Goal: Task Accomplishment & Management: Manage account settings

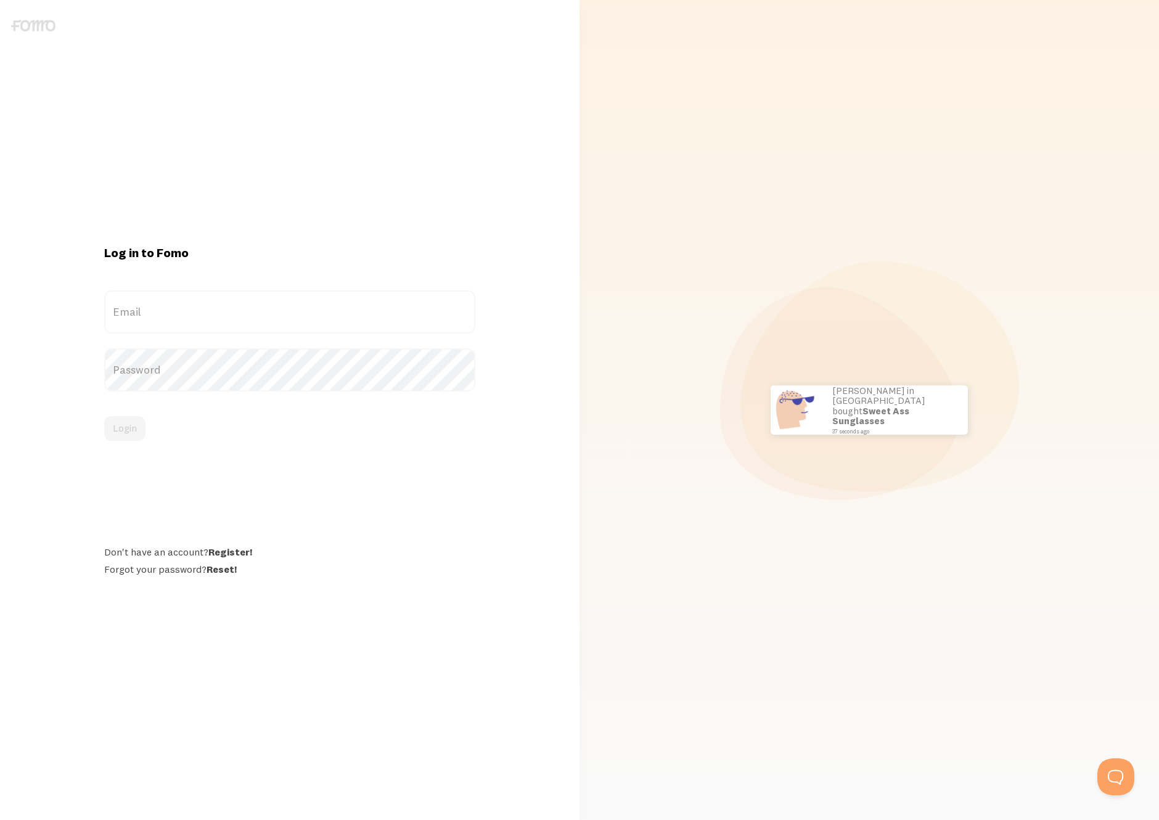
click at [190, 309] on label "Email" at bounding box center [290, 311] width 372 height 43
click at [190, 309] on input "Email" at bounding box center [290, 311] width 372 height 43
type input "[EMAIL_ADDRESS][DOMAIN_NAME]"
click at [136, 428] on button "Login" at bounding box center [124, 428] width 41 height 25
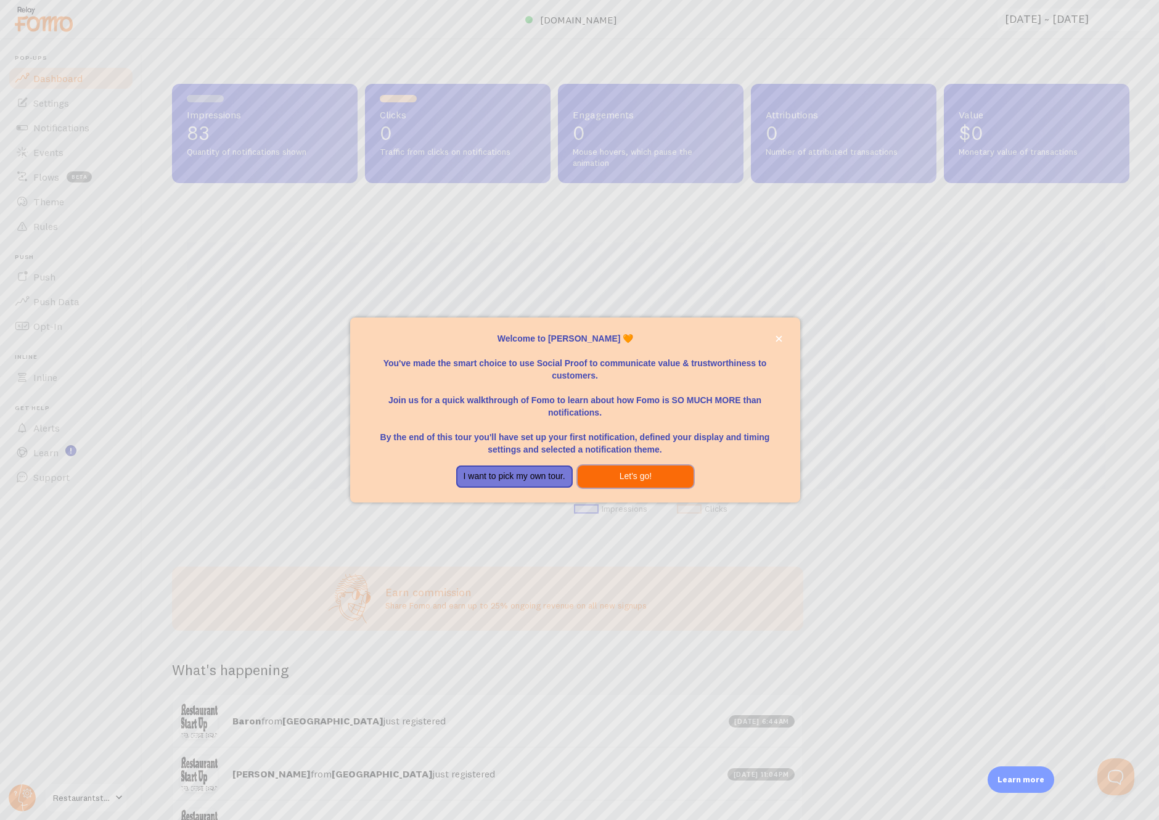
click at [637, 481] on button "Let's go!" at bounding box center [636, 476] width 117 height 22
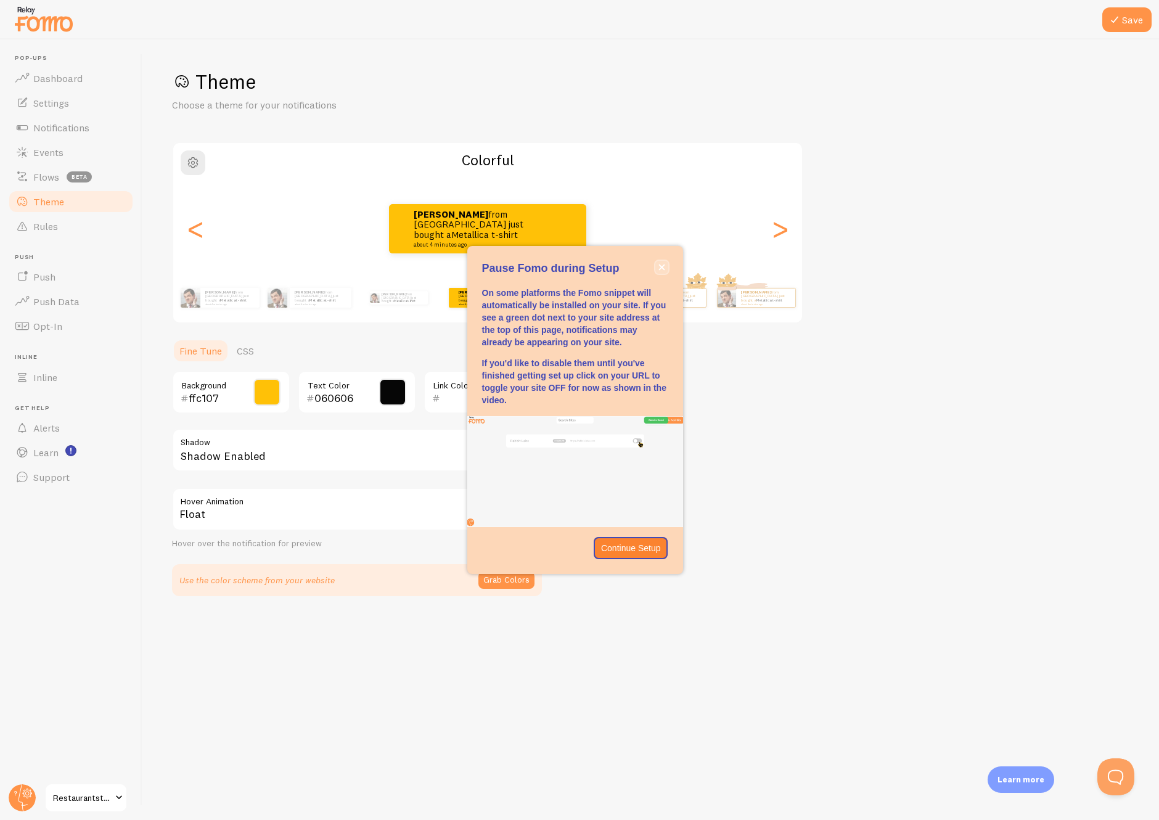
click at [661, 266] on icon "close," at bounding box center [661, 267] width 6 height 6
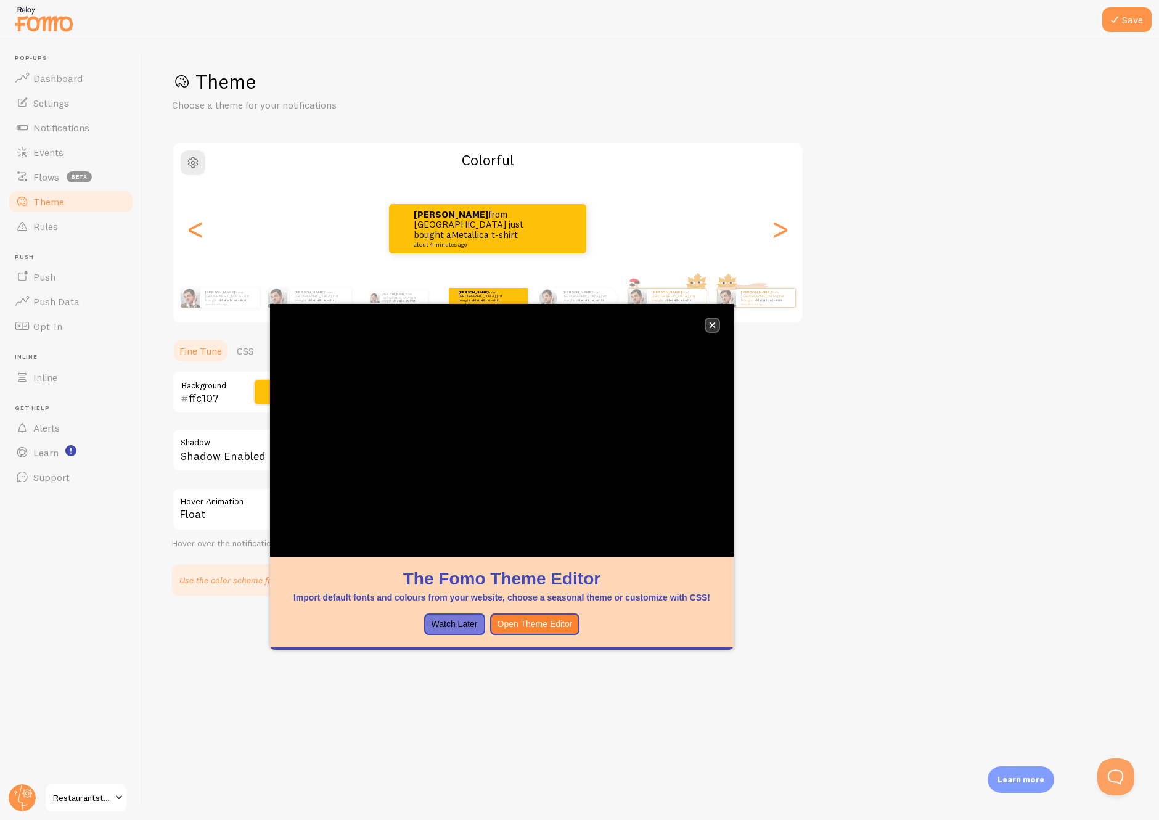
click at [715, 323] on icon "close," at bounding box center [713, 325] width 6 height 6
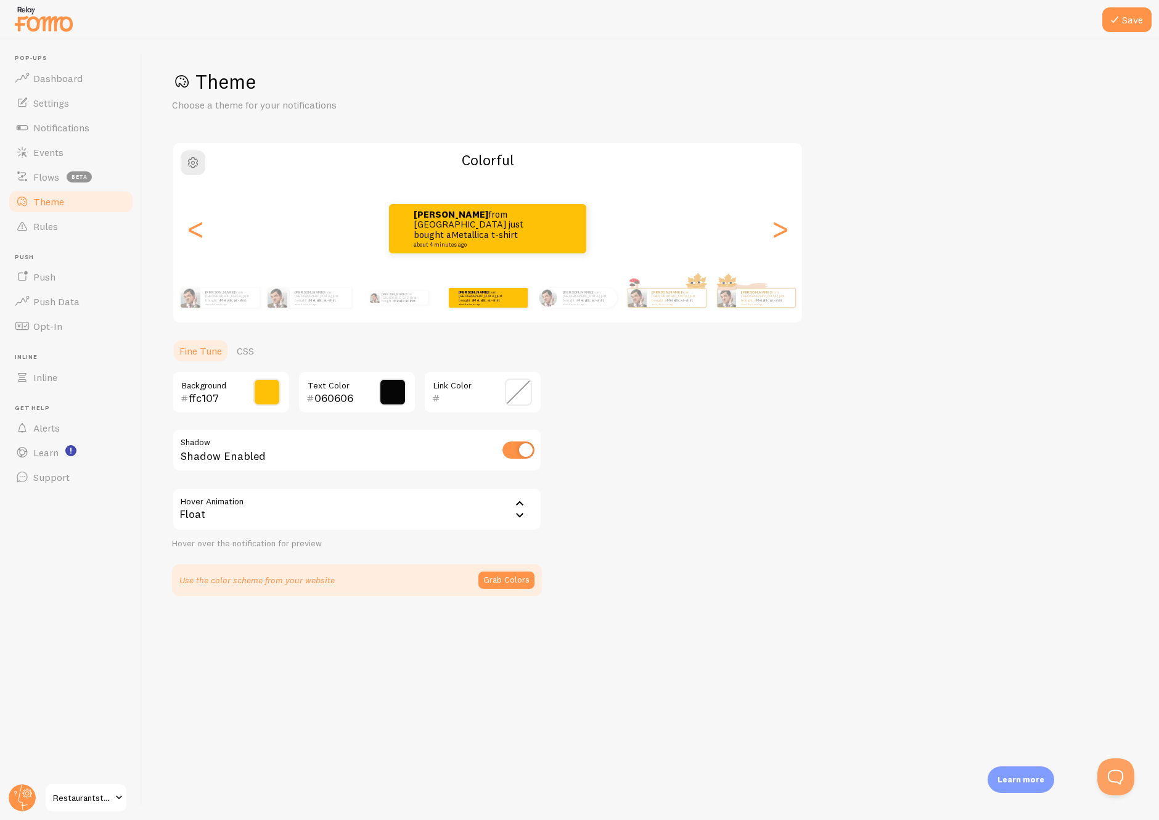
click at [101, 798] on span "Restaurantstartup" at bounding box center [82, 797] width 59 height 15
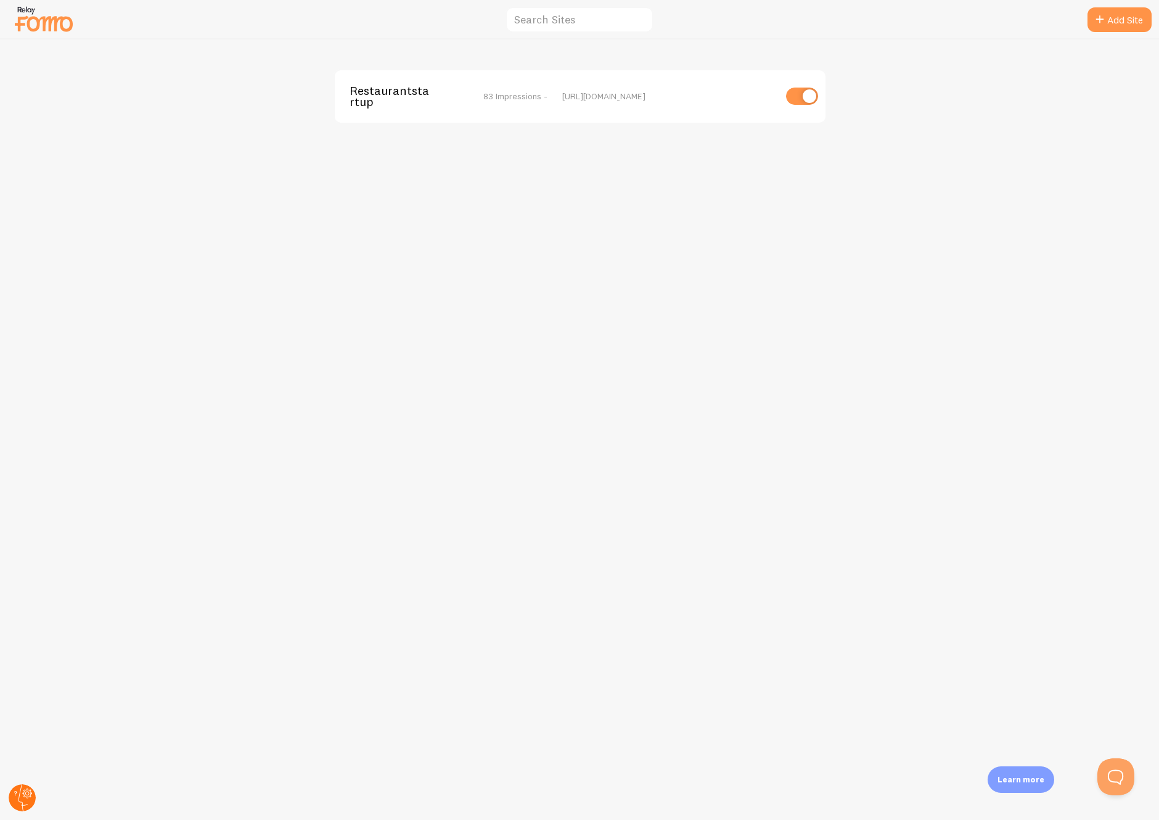
click at [25, 795] on circle at bounding box center [22, 797] width 27 height 27
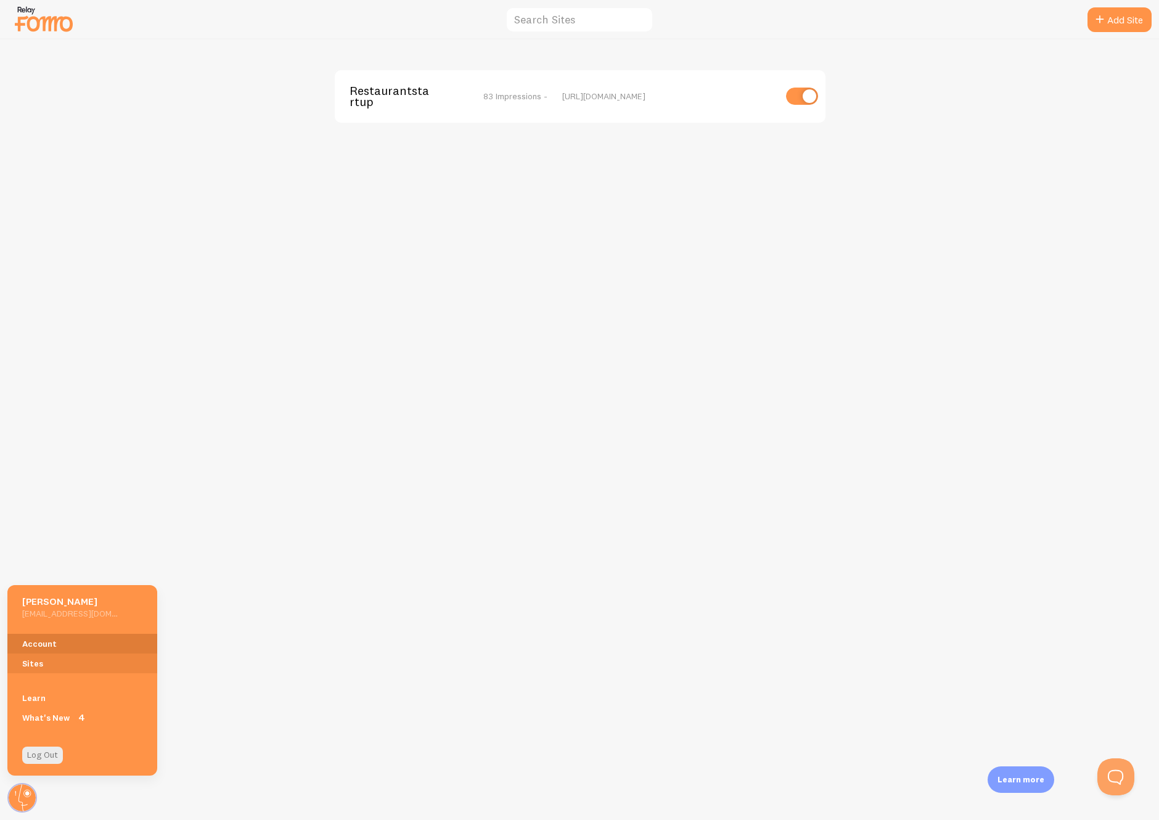
click at [57, 644] on link "Account" at bounding box center [82, 644] width 150 height 20
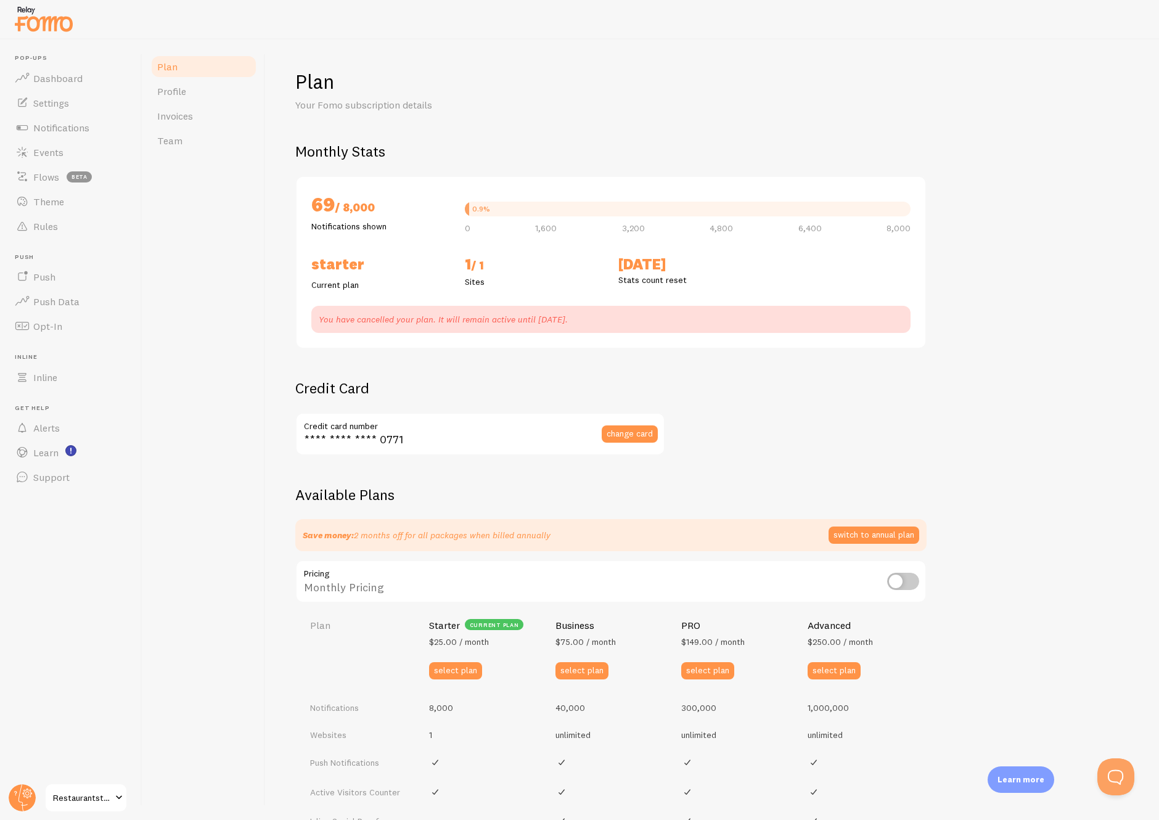
checkbox input "true"
click at [68, 76] on span "Dashboard" at bounding box center [57, 78] width 49 height 12
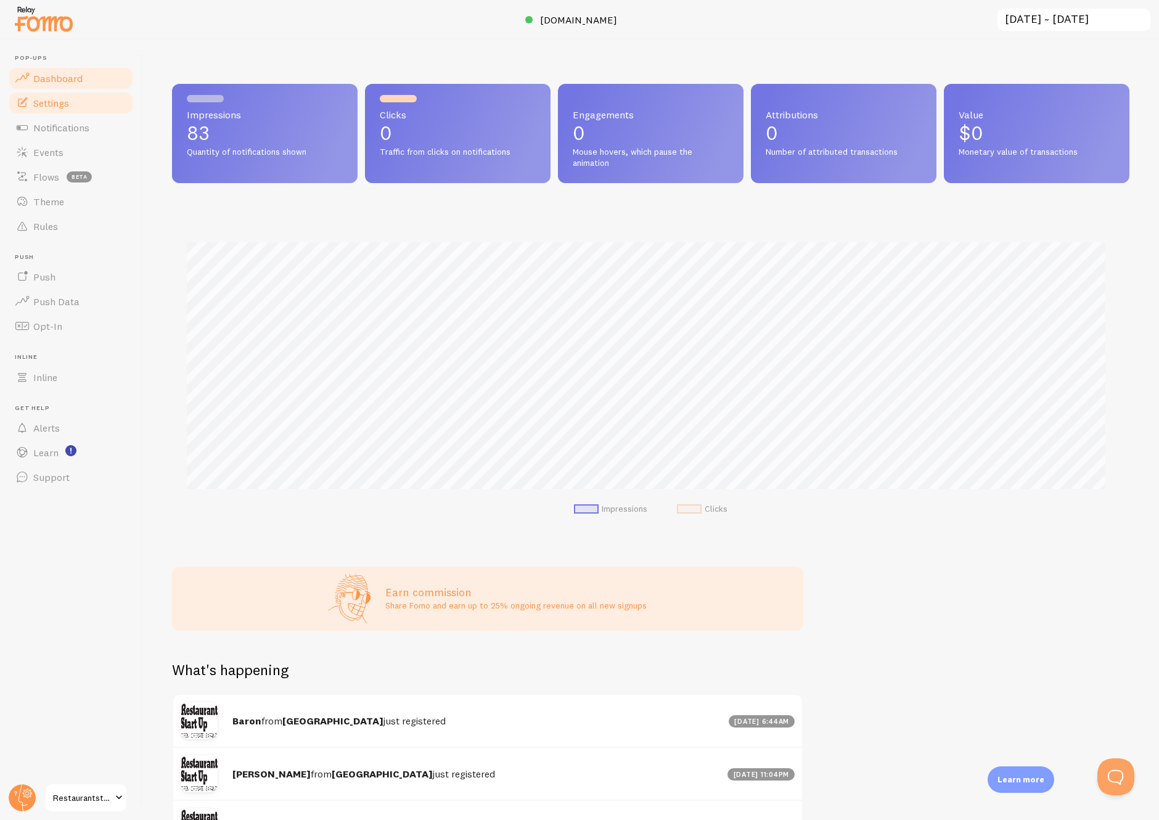
scroll to position [324, 948]
click at [58, 102] on span "Settings" at bounding box center [51, 103] width 36 height 12
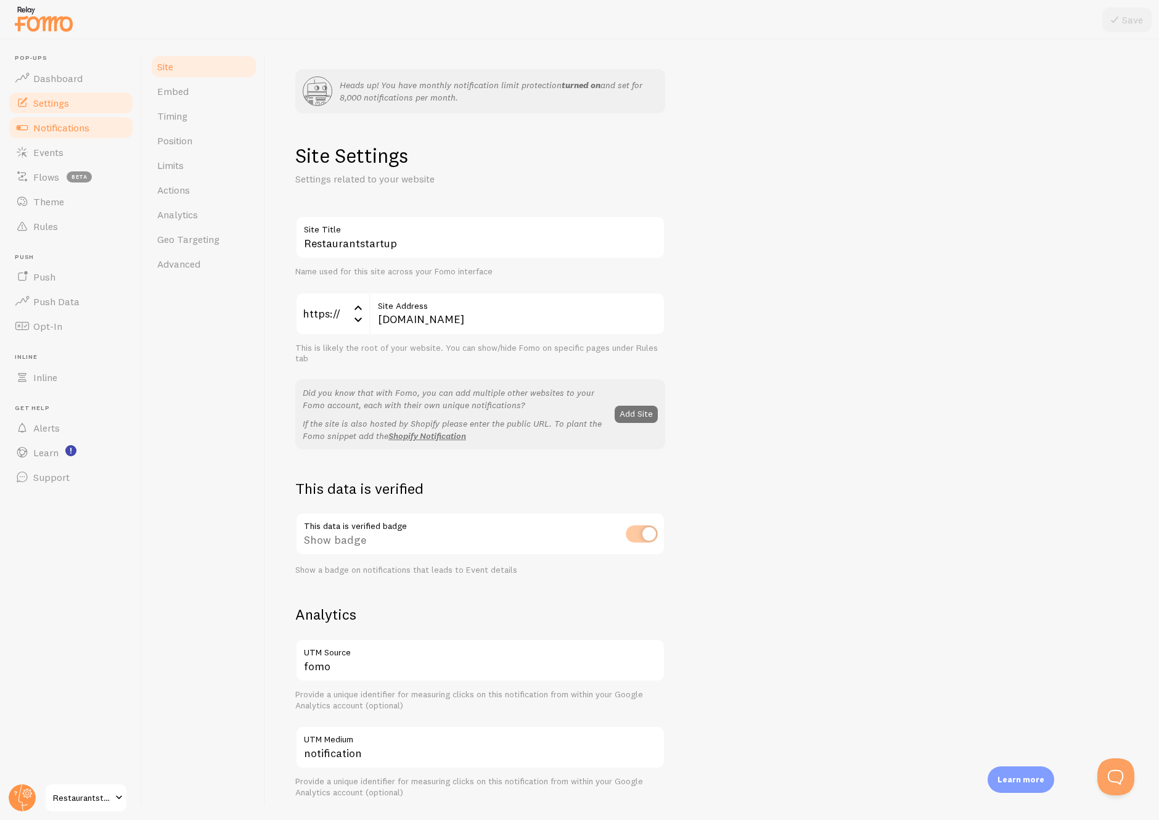
click at [54, 127] on span "Notifications" at bounding box center [61, 127] width 56 height 12
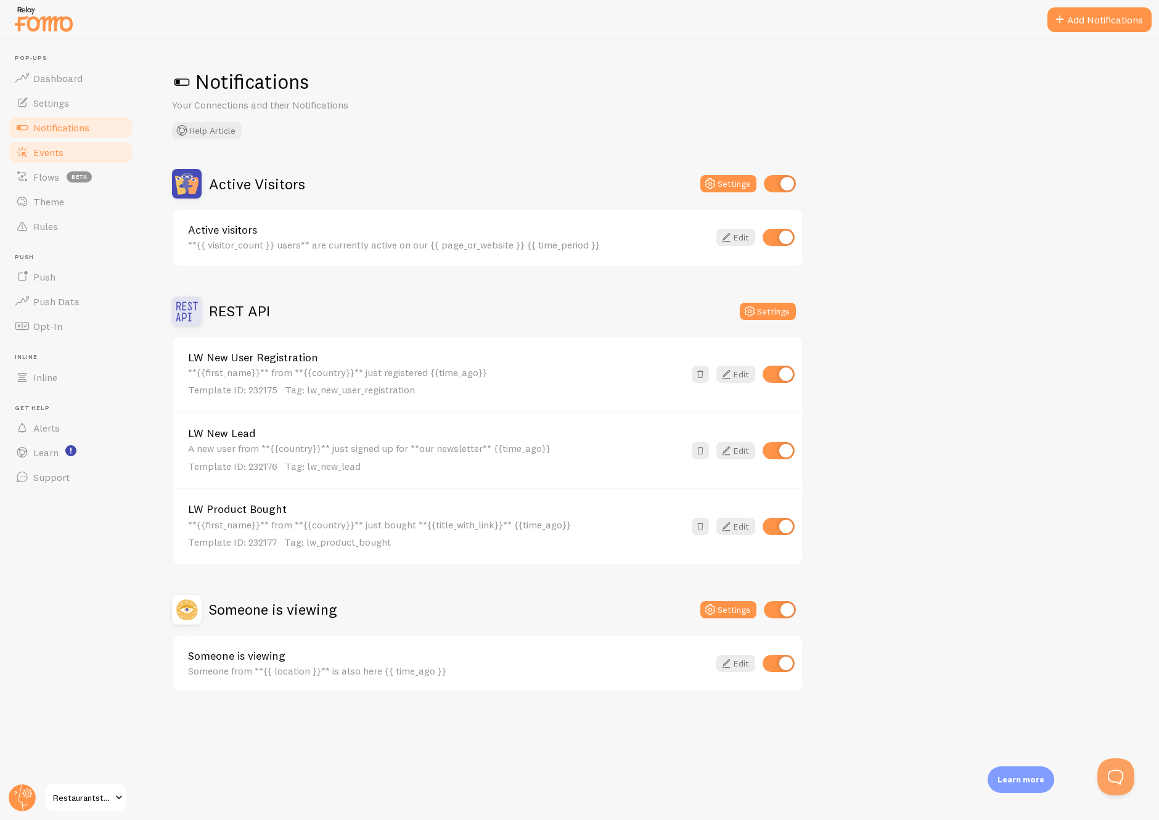
click at [50, 144] on link "Events" at bounding box center [70, 152] width 127 height 25
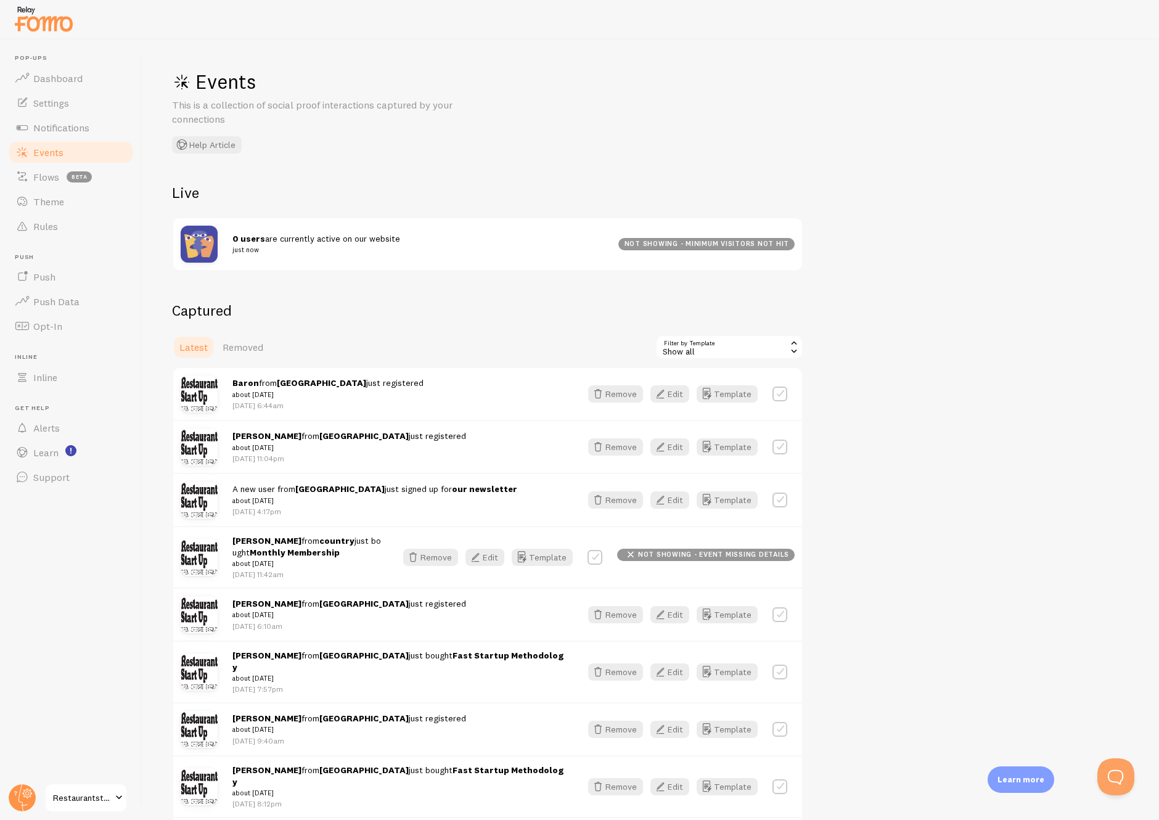
scroll to position [94, 0]
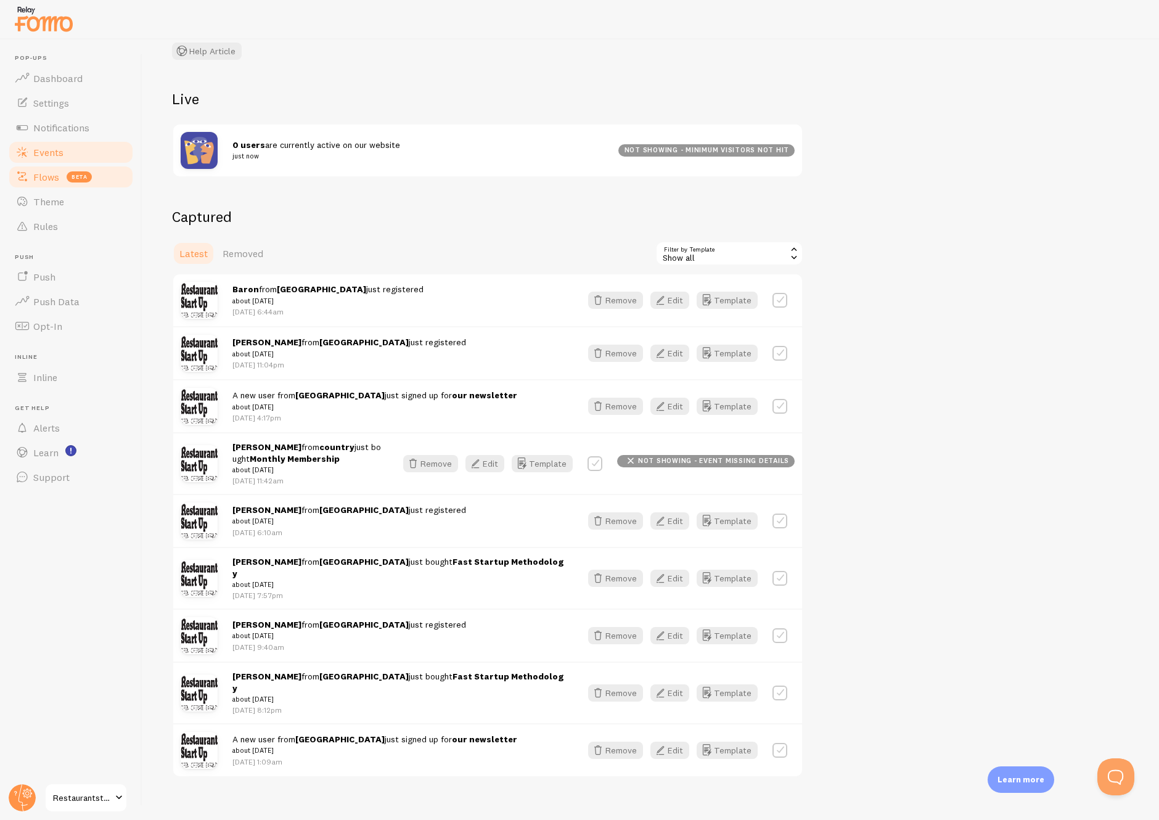
click at [43, 177] on span "Flows" at bounding box center [46, 177] width 26 height 12
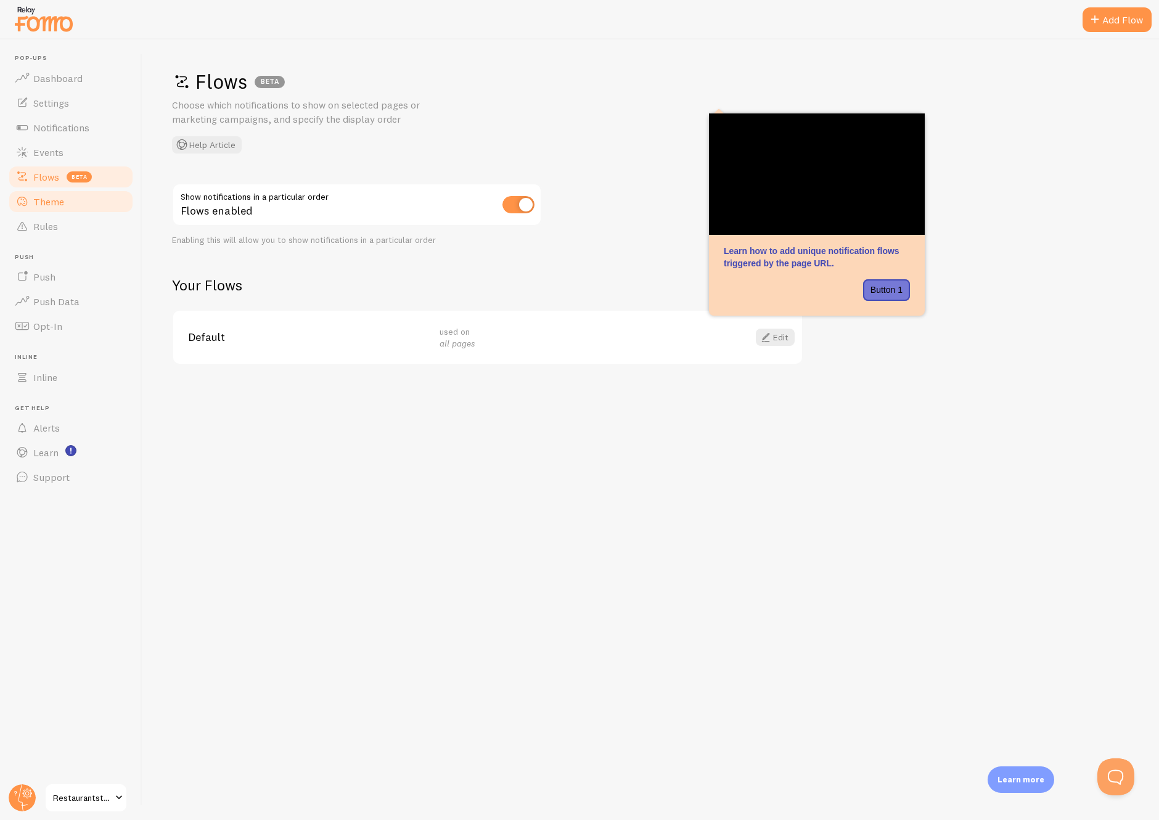
click at [44, 203] on span "Theme" at bounding box center [48, 201] width 31 height 12
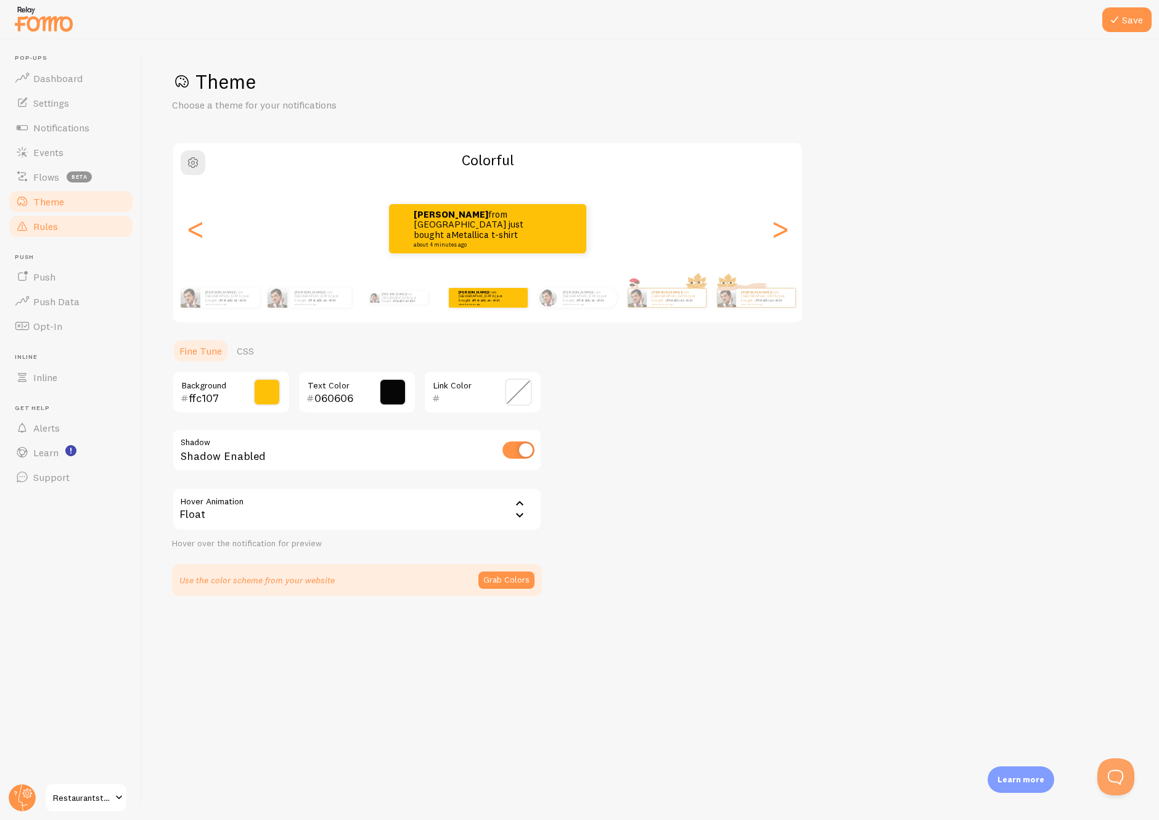
click at [45, 231] on span "Rules" at bounding box center [45, 226] width 25 height 12
